Goal: Information Seeking & Learning: Learn about a topic

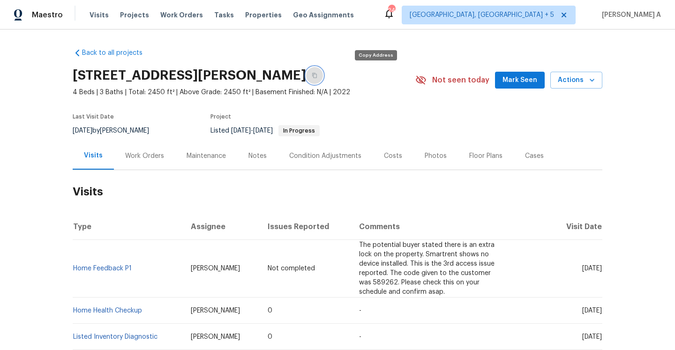
click at [317, 74] on icon "button" at bounding box center [315, 76] width 6 height 6
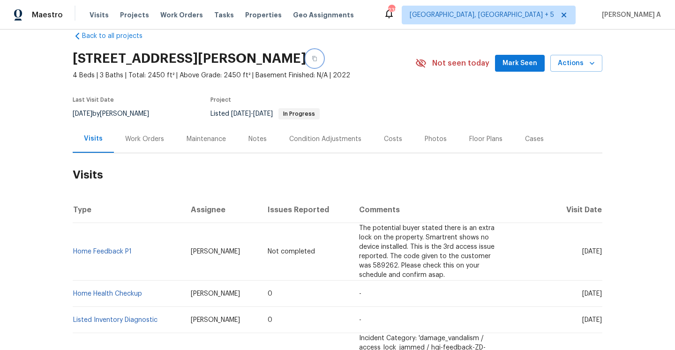
scroll to position [10, 0]
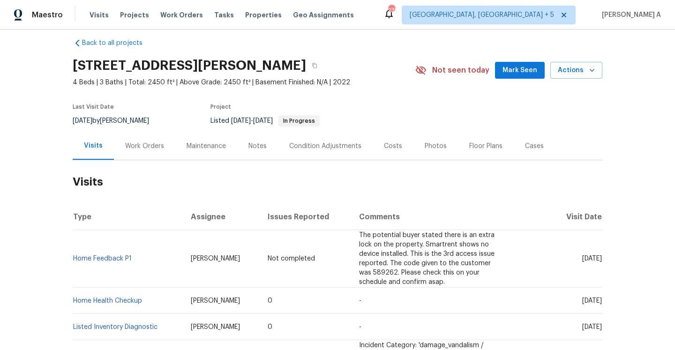
click at [141, 163] on h2 "Visits" at bounding box center [338, 182] width 530 height 44
click at [136, 156] on div "Work Orders" at bounding box center [144, 146] width 61 height 28
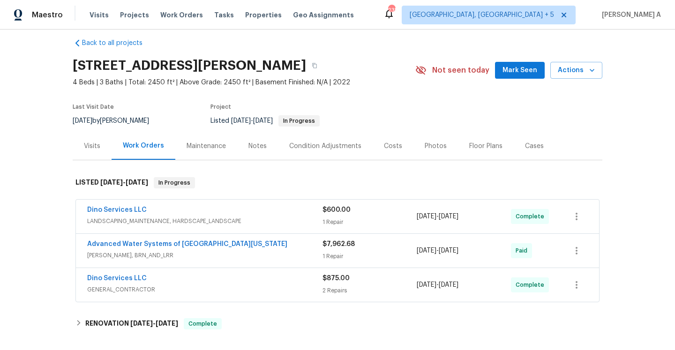
click at [250, 280] on div "Dino Services LLC" at bounding box center [204, 279] width 235 height 11
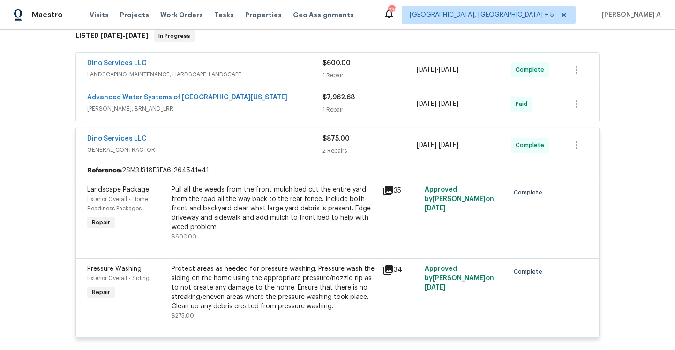
scroll to position [148, 0]
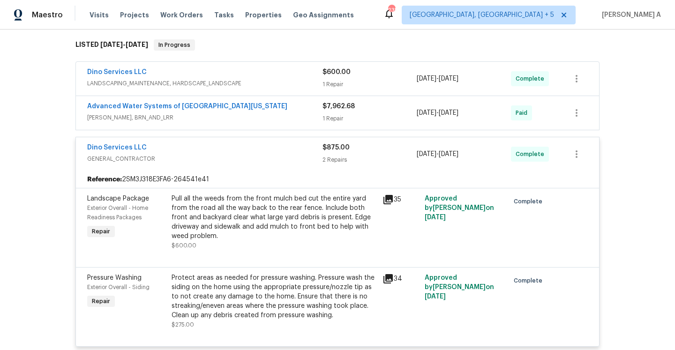
click at [227, 150] on div "Dino Services LLC" at bounding box center [204, 148] width 235 height 11
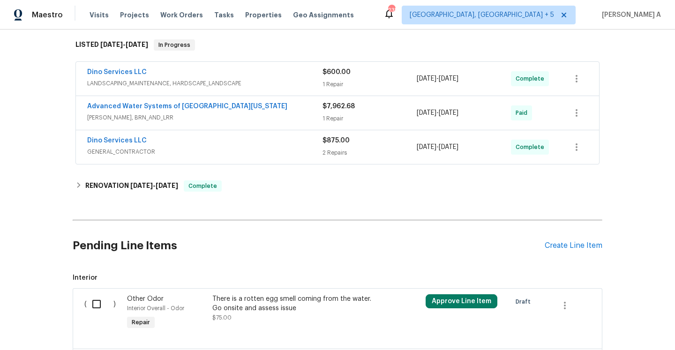
click at [262, 122] on span "WELLS, BRN_AND_LRR" at bounding box center [204, 117] width 235 height 9
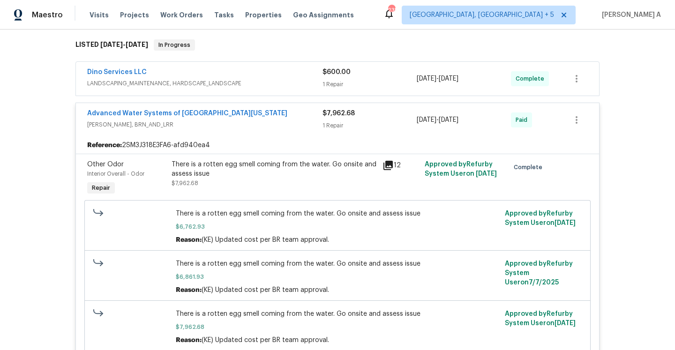
click at [262, 122] on span "WELLS, BRN_AND_LRR" at bounding box center [204, 124] width 235 height 9
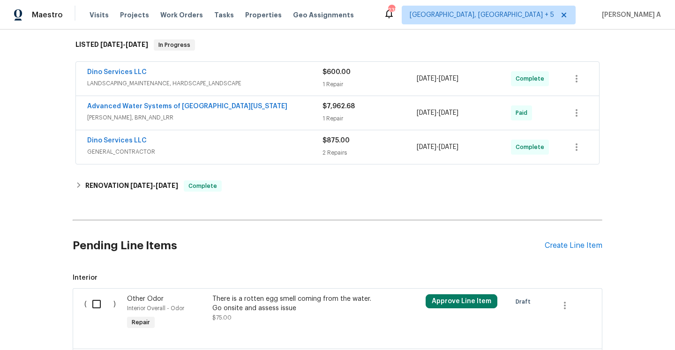
click at [259, 87] on span "LANDSCAPING_MAINTENANCE, HARDSCAPE_LANDSCAPE" at bounding box center [204, 83] width 235 height 9
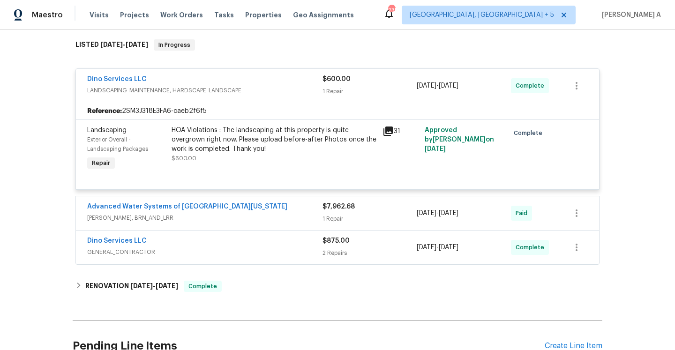
click at [259, 87] on span "LANDSCAPING_MAINTENANCE, HARDSCAPE_LANDSCAPE" at bounding box center [204, 90] width 235 height 9
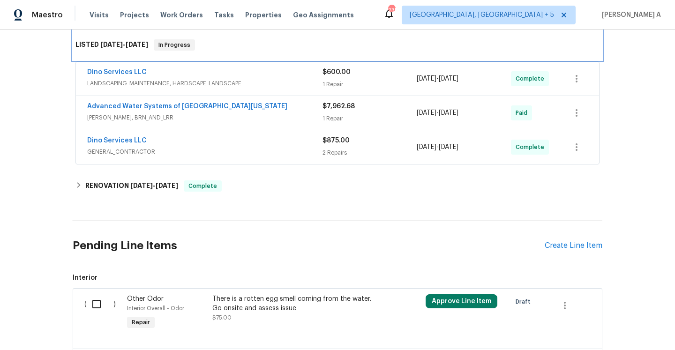
click at [237, 58] on div "LISTED 6/18/25 - 8/24/25 In Progress" at bounding box center [338, 45] width 530 height 30
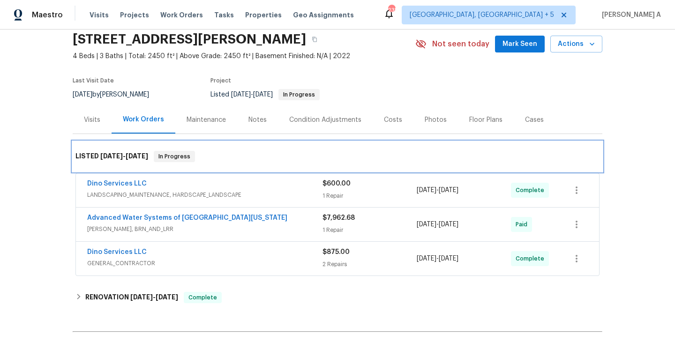
scroll to position [16, 0]
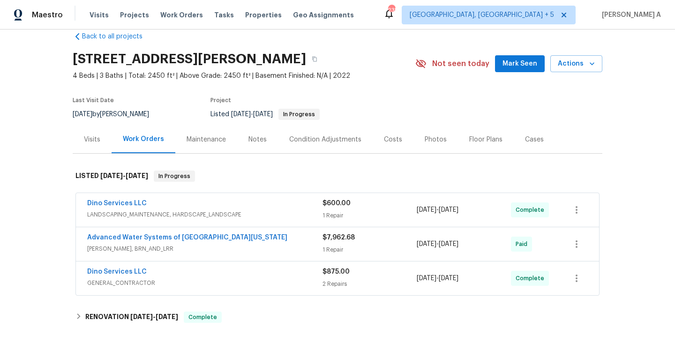
click at [97, 141] on div "Visits" at bounding box center [92, 139] width 16 height 9
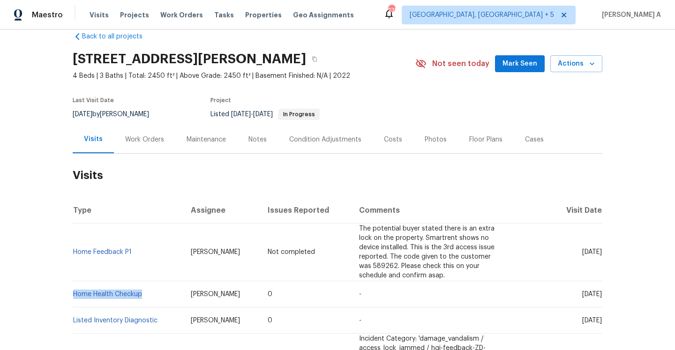
drag, startPoint x: 149, startPoint y: 294, endPoint x: 73, endPoint y: 290, distance: 75.6
click at [73, 290] on td "Home Health Checkup" at bounding box center [128, 294] width 111 height 26
copy link "Home Health Checkup"
click at [146, 147] on div "Work Orders" at bounding box center [144, 140] width 61 height 28
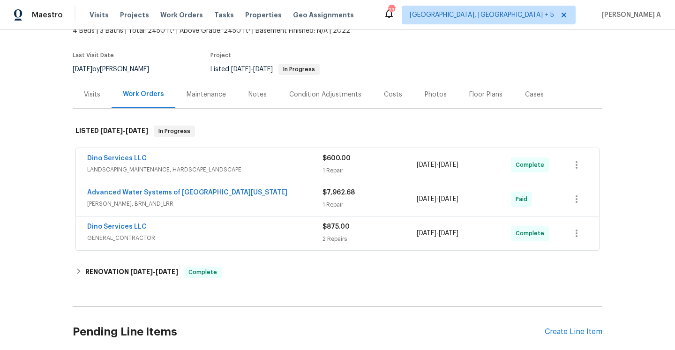
scroll to position [65, 0]
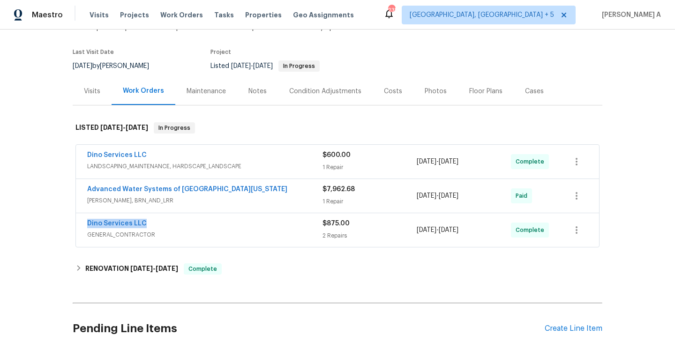
drag, startPoint x: 80, startPoint y: 225, endPoint x: 144, endPoint y: 224, distance: 64.7
click at [144, 224] on div "Dino Services LLC GENERAL_CONTRACTOR $875.00 2 Repairs 8/20/2025 - 8/24/2025 Co…" at bounding box center [337, 230] width 523 height 34
copy link "Dino Services LLC"
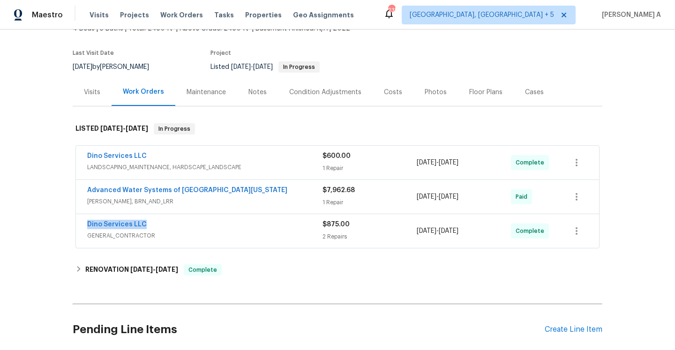
click at [247, 231] on span "GENERAL_CONTRACTOR" at bounding box center [204, 235] width 235 height 9
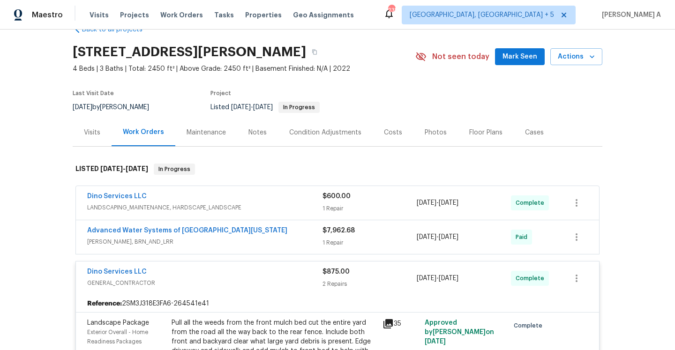
scroll to position [12, 0]
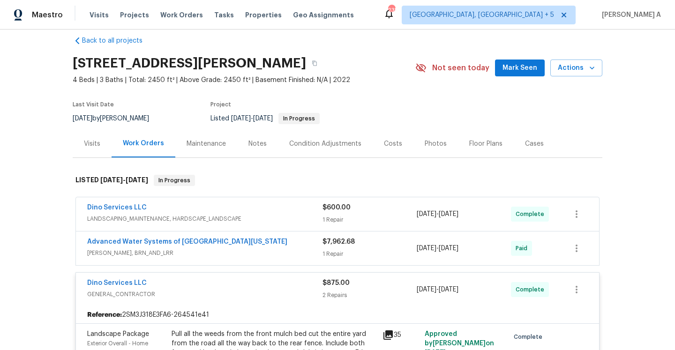
click at [103, 132] on div "Visits" at bounding box center [92, 144] width 39 height 28
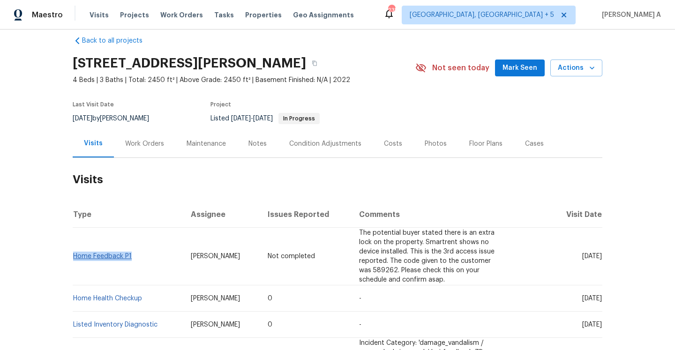
drag, startPoint x: 139, startPoint y: 254, endPoint x: 74, endPoint y: 254, distance: 65.1
click at [74, 254] on td "Home Feedback P1" at bounding box center [128, 257] width 111 height 58
copy link "Home Feedback P1"
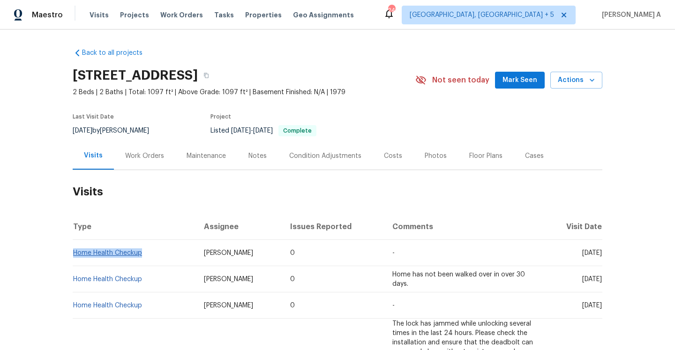
drag, startPoint x: 147, startPoint y: 262, endPoint x: 75, endPoint y: 261, distance: 72.2
click at [75, 261] on td "Home Health Checkup" at bounding box center [135, 253] width 124 height 26
copy link "Home Health Checkup"
click at [147, 161] on div "Work Orders" at bounding box center [144, 155] width 39 height 9
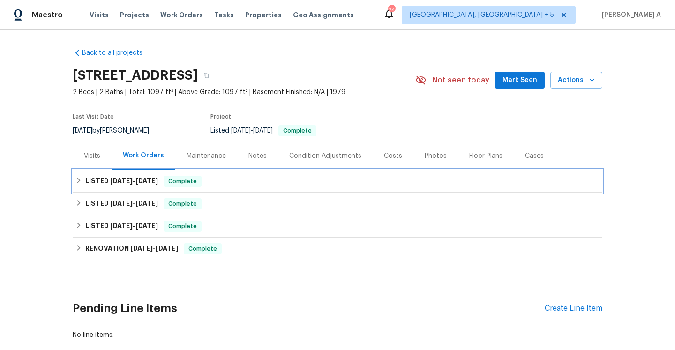
click at [152, 184] on span "6/25/25" at bounding box center [146, 181] width 22 height 7
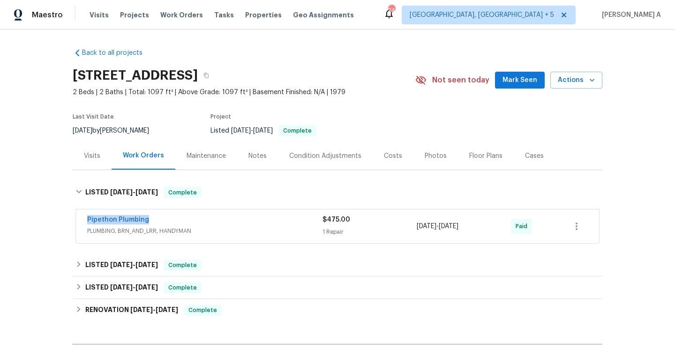
drag, startPoint x: 150, startPoint y: 229, endPoint x: 86, endPoint y: 229, distance: 63.7
click at [86, 229] on div "Pipethon Plumbing PLUMBING, BRN_AND_LRR, HANDYMAN $475.00 1 Repair 6/25/2025 - …" at bounding box center [337, 226] width 523 height 34
copy link "Pipethon Plumbing"
click at [214, 226] on div "Pipethon Plumbing" at bounding box center [204, 220] width 235 height 11
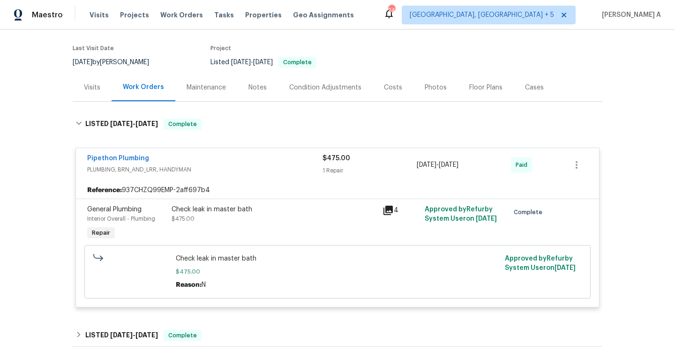
scroll to position [70, 0]
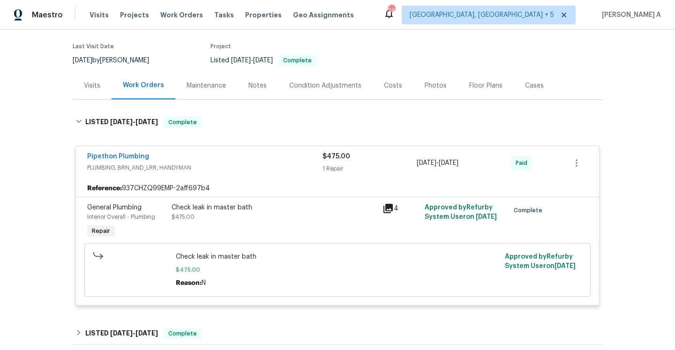
click at [105, 99] on div "Visits" at bounding box center [92, 86] width 39 height 28
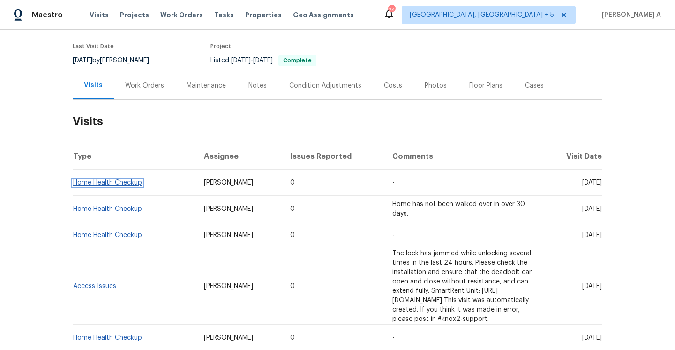
click at [123, 186] on link "Home Health Checkup" at bounding box center [107, 182] width 69 height 7
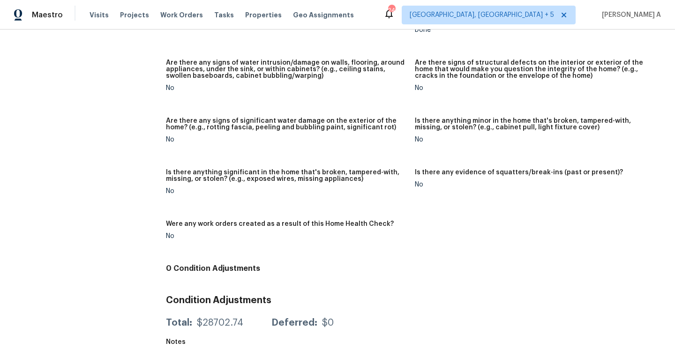
scroll to position [25, 0]
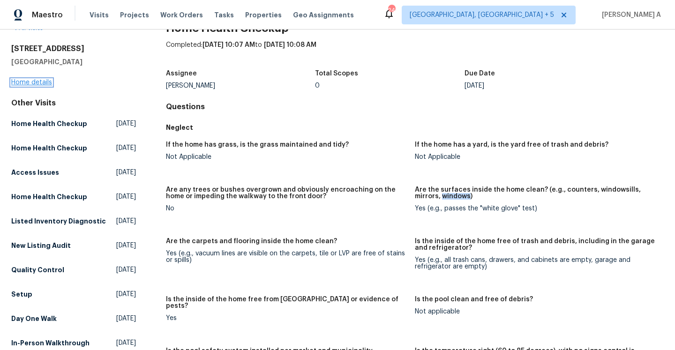
click at [43, 85] on link "Home details" at bounding box center [31, 82] width 41 height 7
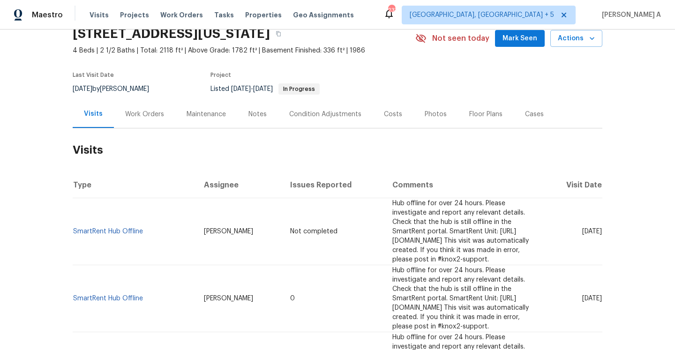
scroll to position [58, 0]
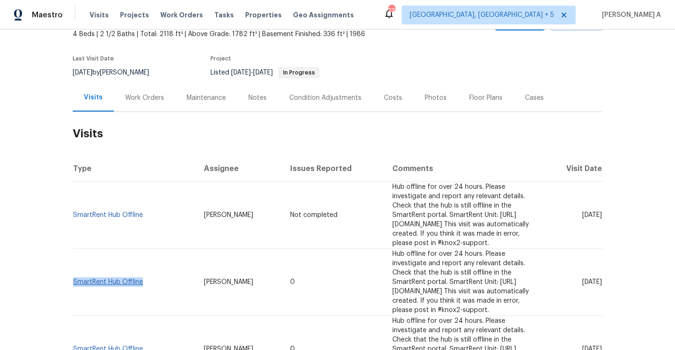
drag, startPoint x: 150, startPoint y: 273, endPoint x: 75, endPoint y: 270, distance: 75.5
click at [75, 270] on td "SmartRent Hub Offline" at bounding box center [135, 282] width 124 height 67
copy link "SmartRent Hub Offline"
click at [136, 93] on div "Work Orders" at bounding box center [144, 97] width 39 height 9
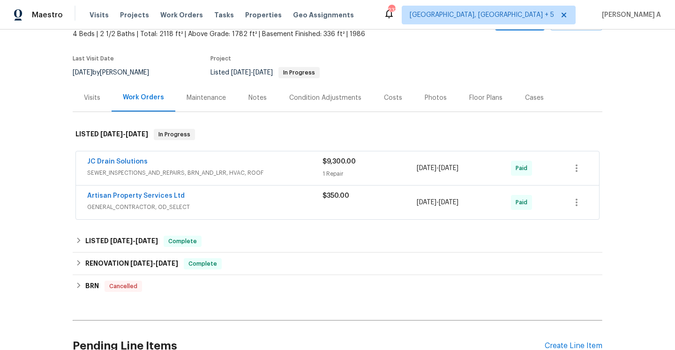
click at [164, 167] on div "JC Drain Solutions" at bounding box center [204, 162] width 235 height 11
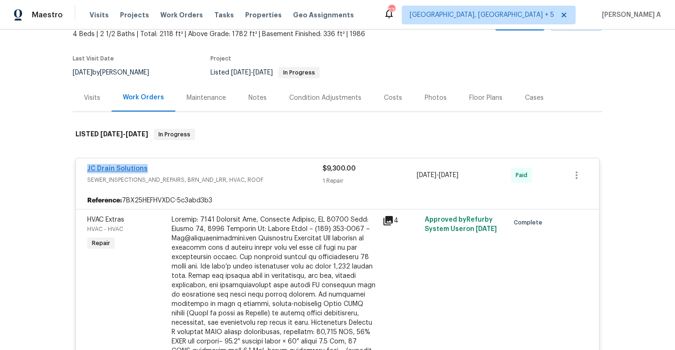
drag, startPoint x: 154, startPoint y: 169, endPoint x: 87, endPoint y: 170, distance: 67.5
click at [87, 170] on div "JC Drain Solutions" at bounding box center [204, 169] width 235 height 11
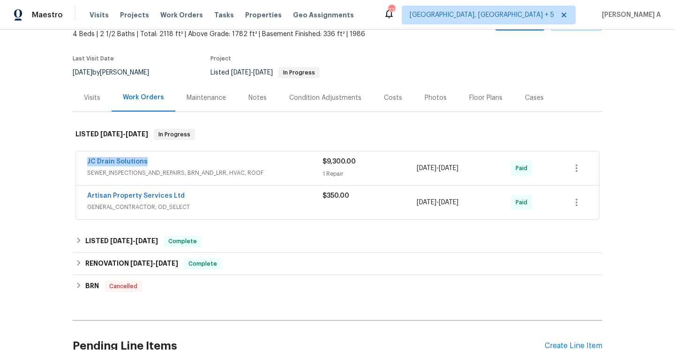
copy link "JC Drain Solutions"
click at [185, 163] on div "JC Drain Solutions" at bounding box center [204, 162] width 235 height 11
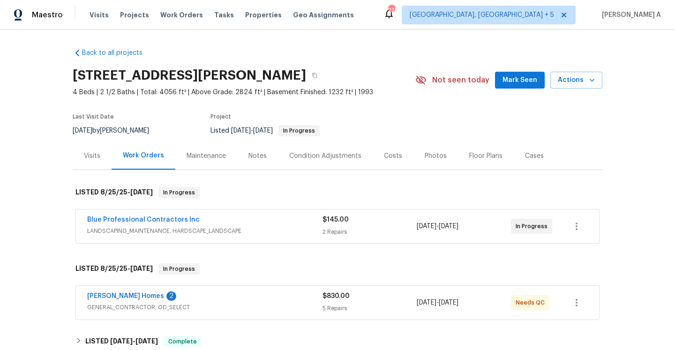
click at [234, 224] on div "Blue Professional Contractors Inc" at bounding box center [204, 220] width 235 height 11
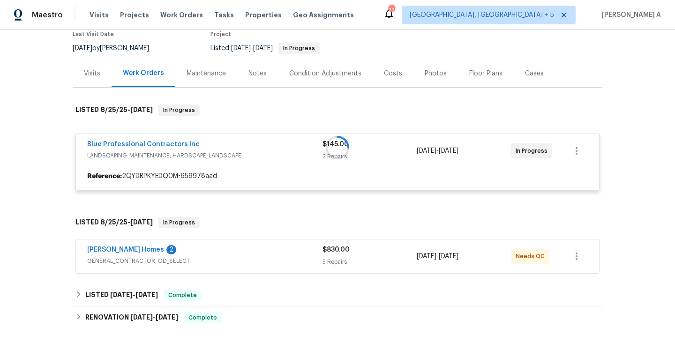
scroll to position [95, 0]
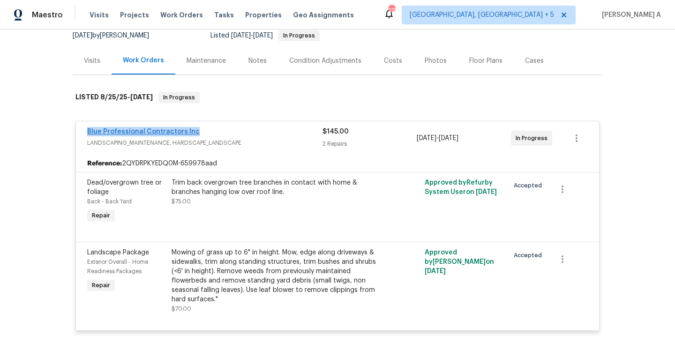
drag, startPoint x: 82, startPoint y: 133, endPoint x: 191, endPoint y: 133, distance: 108.3
click at [191, 133] on div "Blue Professional Contractors Inc LANDSCAPING_MAINTENANCE, HARDSCAPE_LANDSCAPE …" at bounding box center [337, 138] width 523 height 34
copy link "Blue Professional Contractors Inc"
click at [91, 68] on div "Visits" at bounding box center [92, 61] width 39 height 28
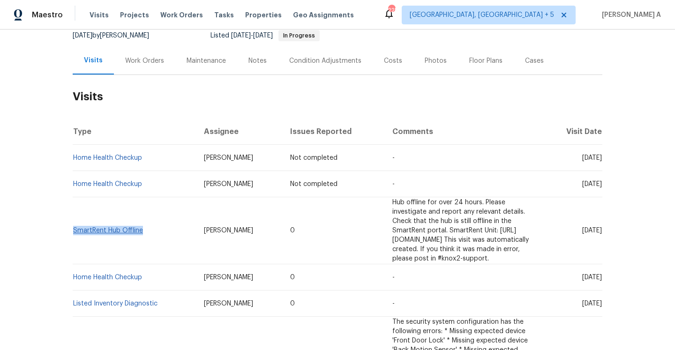
drag, startPoint x: 149, startPoint y: 225, endPoint x: 74, endPoint y: 225, distance: 75.0
click at [74, 225] on td "SmartRent Hub Offline" at bounding box center [135, 230] width 124 height 67
copy link "SmartRent Hub Offline"
click at [132, 71] on div "Work Orders" at bounding box center [144, 61] width 61 height 28
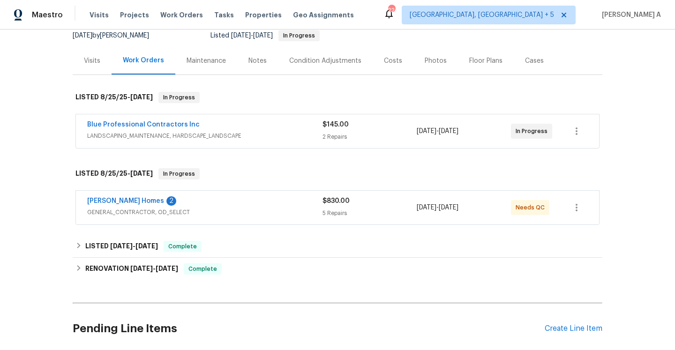
click at [240, 138] on span "LANDSCAPING_MAINTENANCE, HARDSCAPE_LANDSCAPE" at bounding box center [204, 135] width 235 height 9
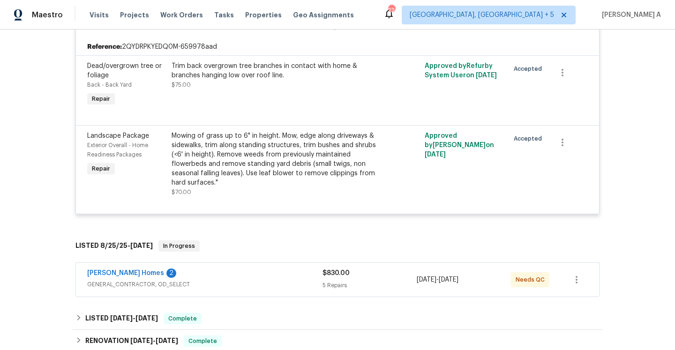
scroll to position [293, 0]
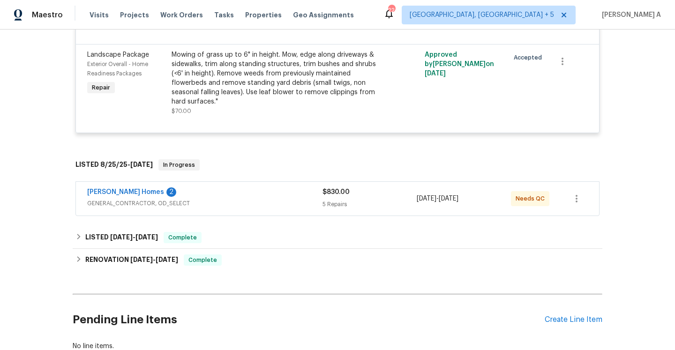
click at [240, 197] on div "Therrien Homes 2" at bounding box center [204, 192] width 235 height 11
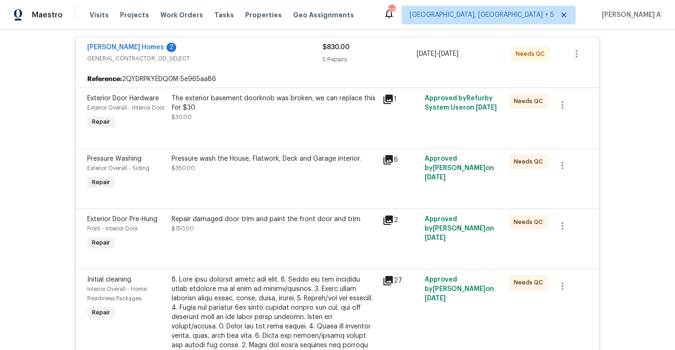
scroll to position [441, 0]
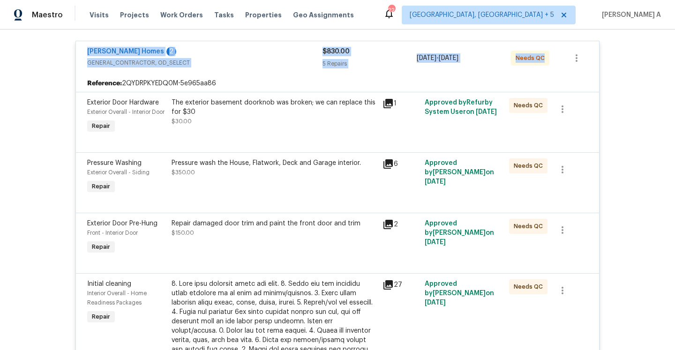
drag, startPoint x: 82, startPoint y: 53, endPoint x: 555, endPoint y: 59, distance: 472.9
click at [555, 59] on div "Therrien Homes 2 GENERAL_CONTRACTOR, OD_SELECT $830.00 5 Repairs 8/25/2025 - 8/…" at bounding box center [337, 58] width 523 height 34
copy div "Therrien Homes 2 GENERAL_CONTRACTOR, OD_SELECT $830.00 5 Repairs 8/25/2025 - 8/…"
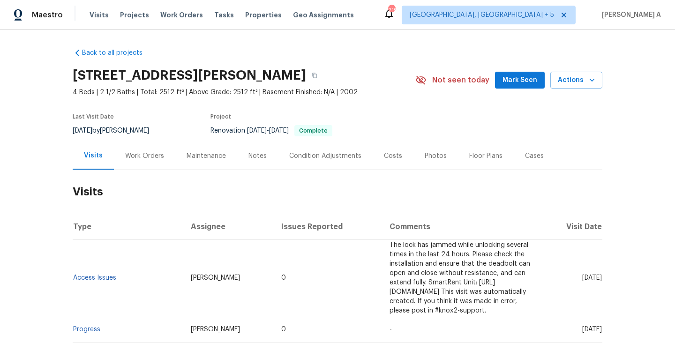
click at [129, 176] on h2 "Visits" at bounding box center [338, 192] width 530 height 44
click at [132, 160] on div "Work Orders" at bounding box center [144, 155] width 39 height 9
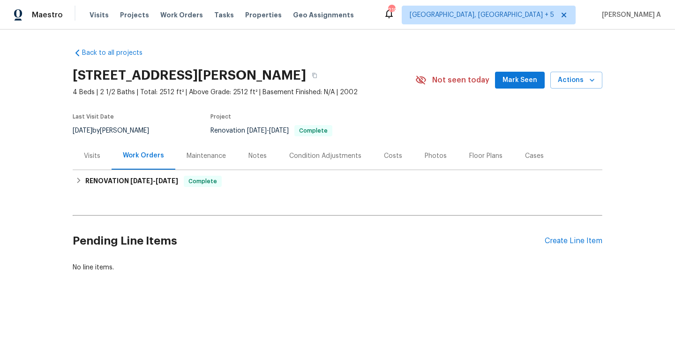
click at [106, 162] on div "Visits" at bounding box center [92, 156] width 39 height 28
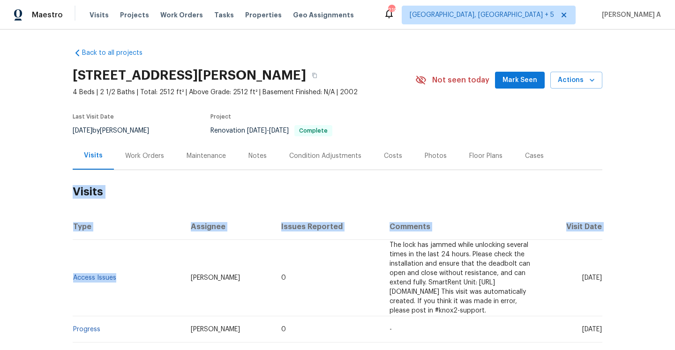
drag, startPoint x: 119, startPoint y: 275, endPoint x: 72, endPoint y: 273, distance: 46.4
click at [73, 273] on td "Access Issues" at bounding box center [128, 278] width 111 height 76
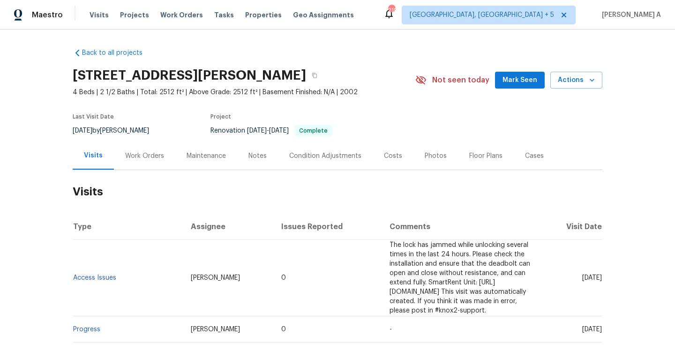
click at [133, 230] on th "Type" at bounding box center [128, 227] width 111 height 26
drag, startPoint x: 118, startPoint y: 278, endPoint x: 75, endPoint y: 276, distance: 43.2
click at [75, 276] on td "Access Issues" at bounding box center [128, 278] width 111 height 76
copy link "Access Issues"
click at [154, 150] on div "Work Orders" at bounding box center [144, 156] width 61 height 28
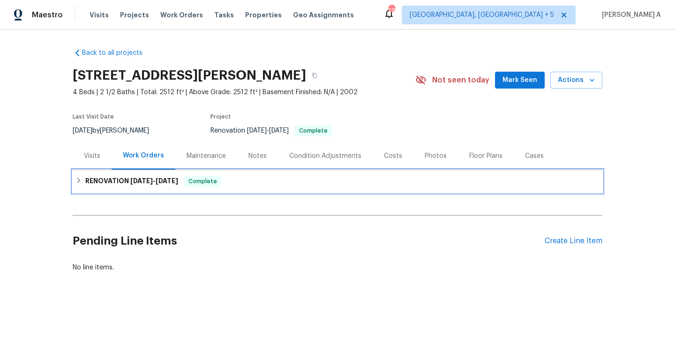
click at [167, 183] on span "[DATE]" at bounding box center [167, 181] width 22 height 7
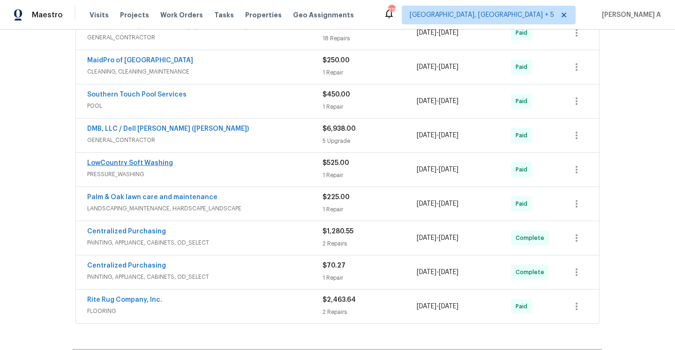
scroll to position [191, 0]
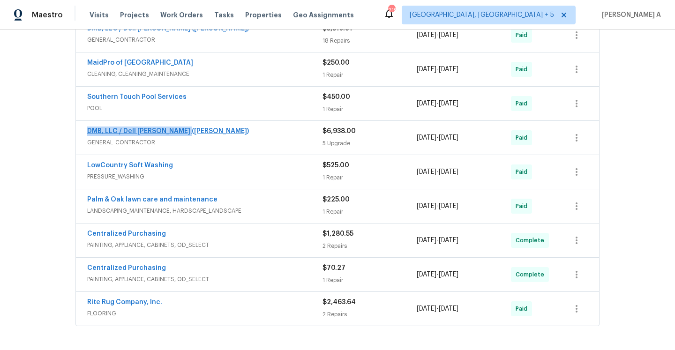
drag, startPoint x: 188, startPoint y: 135, endPoint x: 88, endPoint y: 129, distance: 100.4
click at [88, 129] on div "DMB, LLC / Dell [PERSON_NAME] ([PERSON_NAME])" at bounding box center [204, 132] width 235 height 11
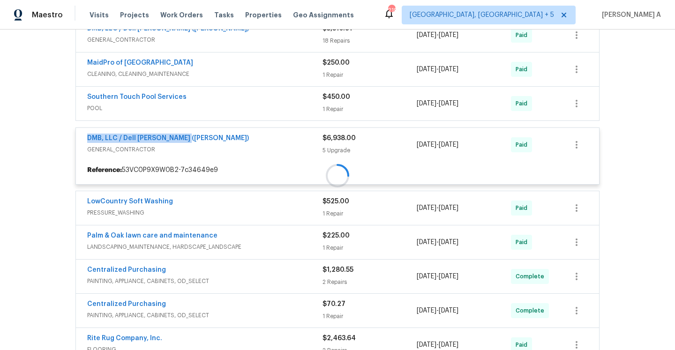
copy link "DMB, LLC / Dell [PERSON_NAME] ([PERSON_NAME])"
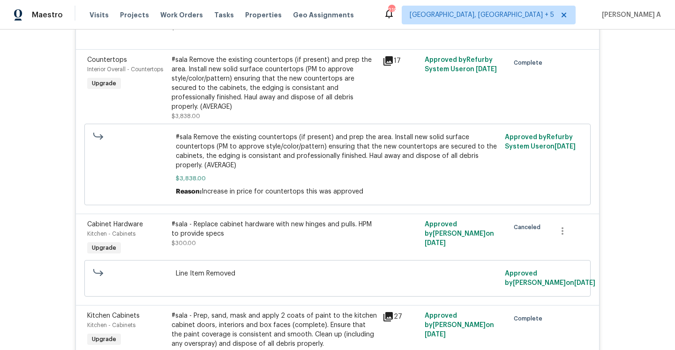
scroll to position [533, 0]
